Goal: Task Accomplishment & Management: Manage account settings

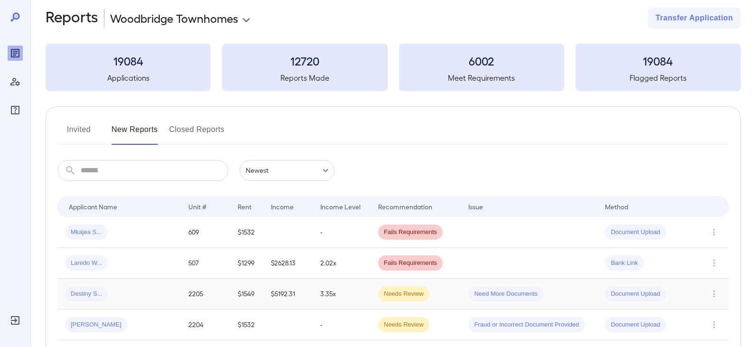
scroll to position [95, 0]
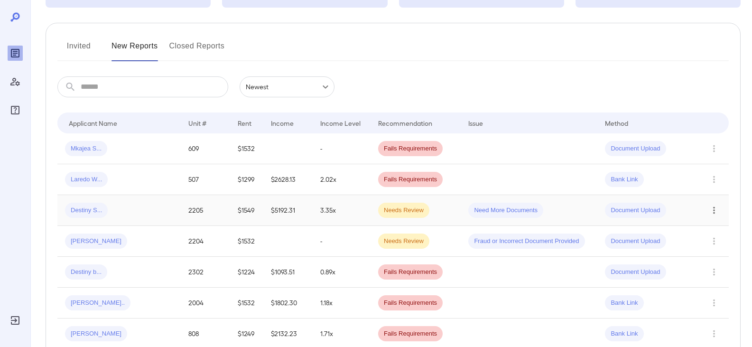
click at [718, 211] on icon "Row Actions" at bounding box center [714, 210] width 10 height 11
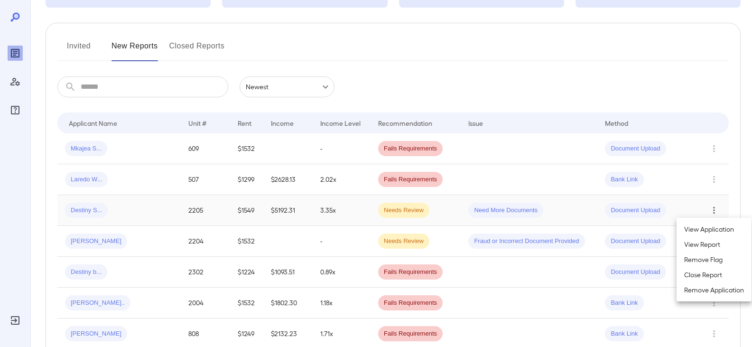
click at [88, 208] on div at bounding box center [376, 173] width 752 height 347
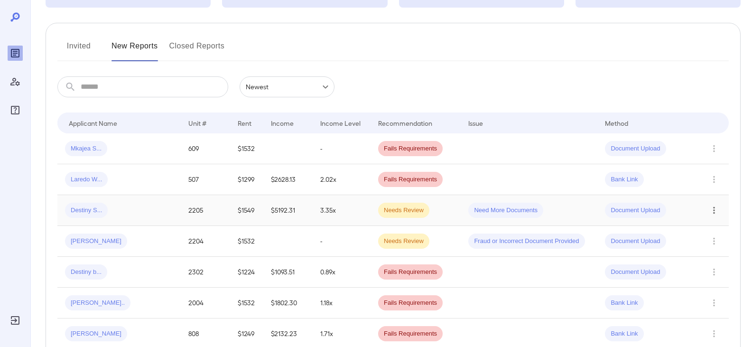
click at [92, 212] on span "Destiny S..." at bounding box center [86, 210] width 43 height 9
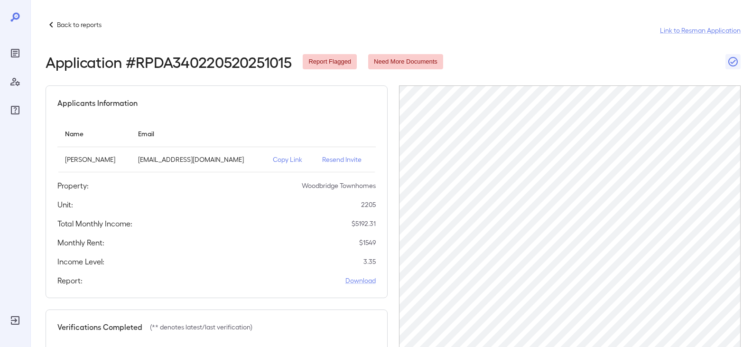
click at [56, 24] on icon at bounding box center [51, 24] width 11 height 11
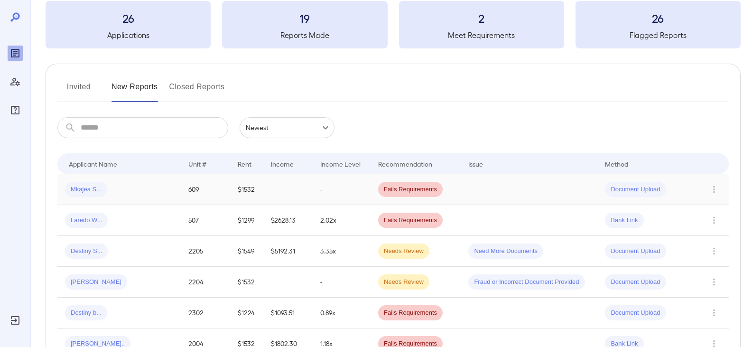
scroll to position [95, 0]
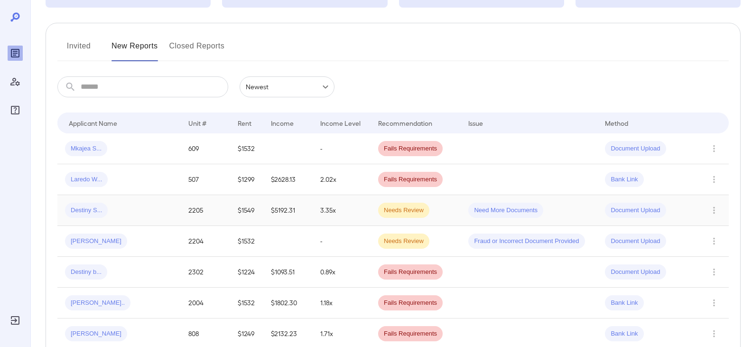
click at [486, 212] on span "Need More Documents" at bounding box center [506, 210] width 75 height 9
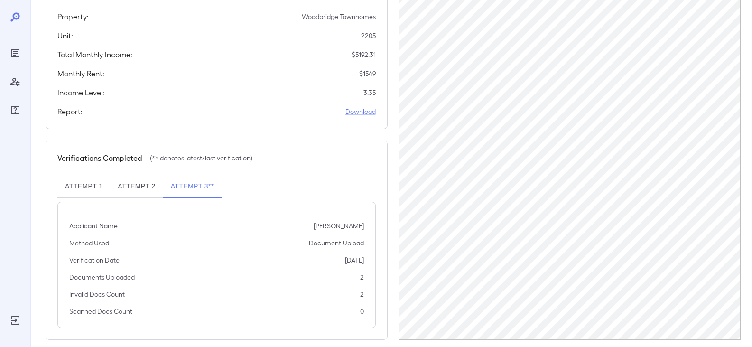
scroll to position [181, 0]
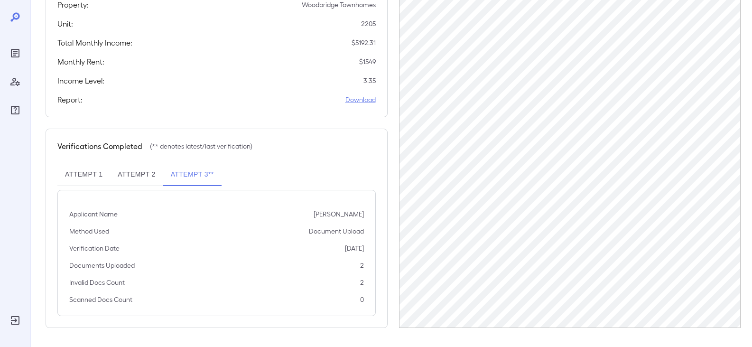
click at [359, 96] on link "Download" at bounding box center [361, 99] width 30 height 9
